Goal: Task Accomplishment & Management: Manage account settings

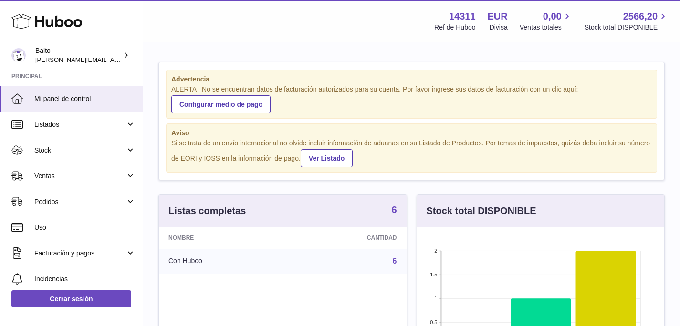
scroll to position [149, 247]
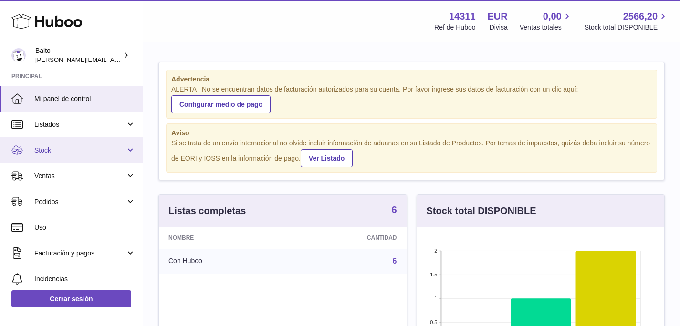
click at [83, 152] on span "Stock" at bounding box center [79, 150] width 91 height 9
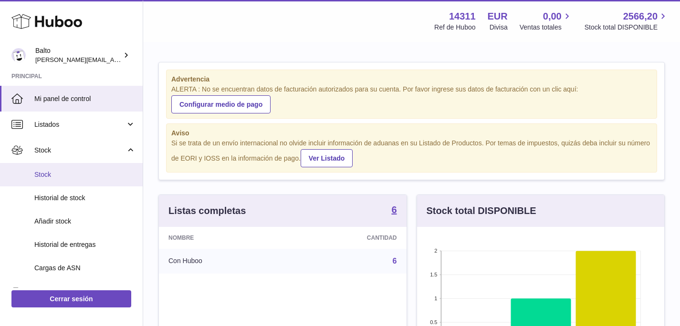
click at [76, 174] on span "Stock" at bounding box center [84, 174] width 101 height 9
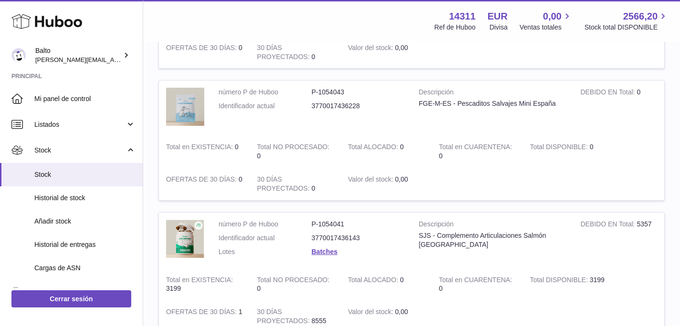
scroll to position [224, 0]
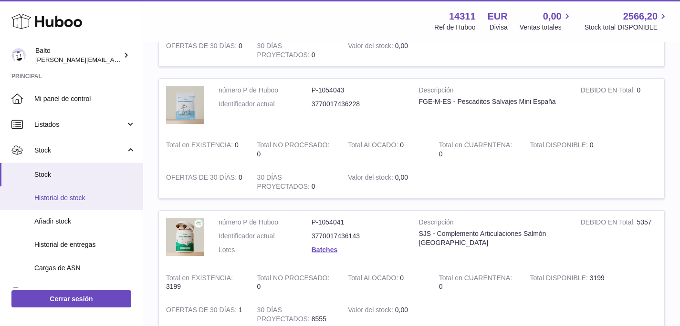
click at [86, 204] on link "Historial de stock" at bounding box center [71, 198] width 143 height 23
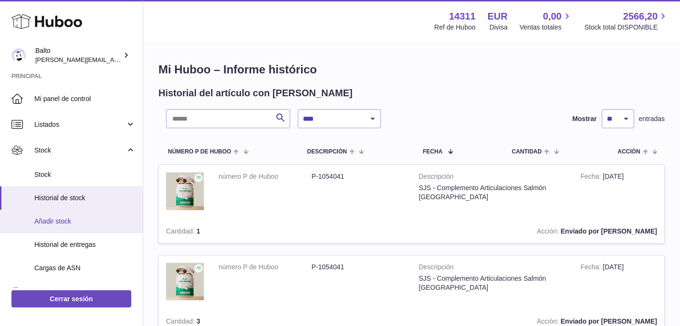
click at [63, 224] on span "Añadir stock" at bounding box center [84, 221] width 101 height 9
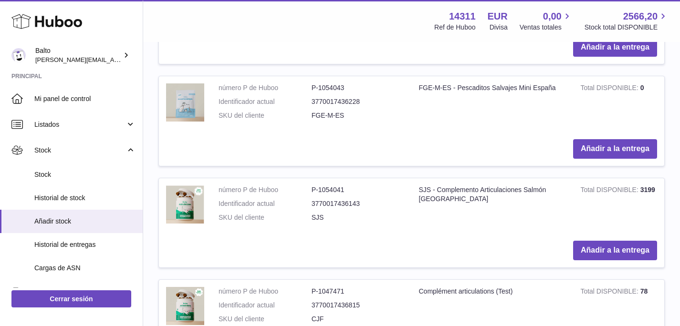
scroll to position [359, 0]
click at [282, 133] on td "Añadir a la entrega" at bounding box center [411, 149] width 505 height 34
click at [510, 104] on td "FGE-M-ES - Pescaditos Salvajes Mini España" at bounding box center [493, 104] width 162 height 56
click at [364, 101] on dd "3770017436228" at bounding box center [358, 101] width 93 height 9
